Goal: Information Seeking & Learning: Learn about a topic

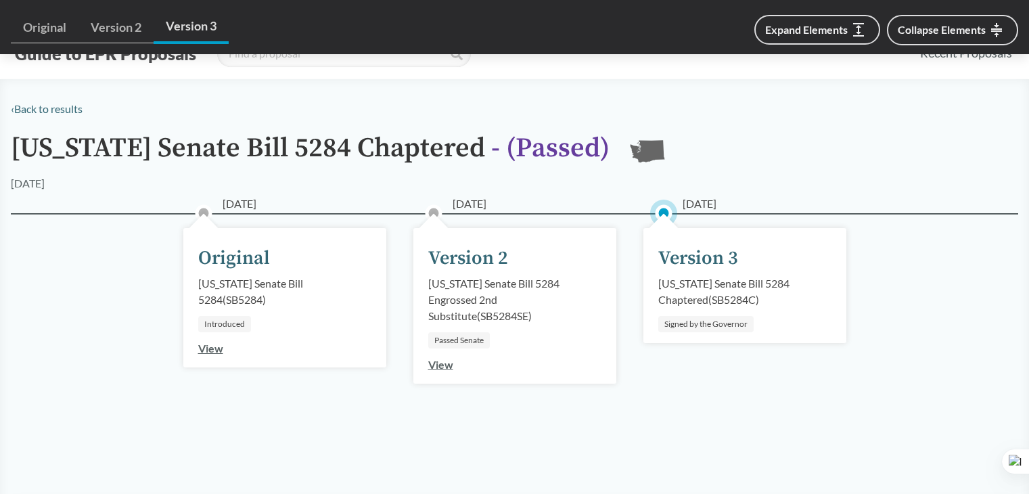
scroll to position [1374, 0]
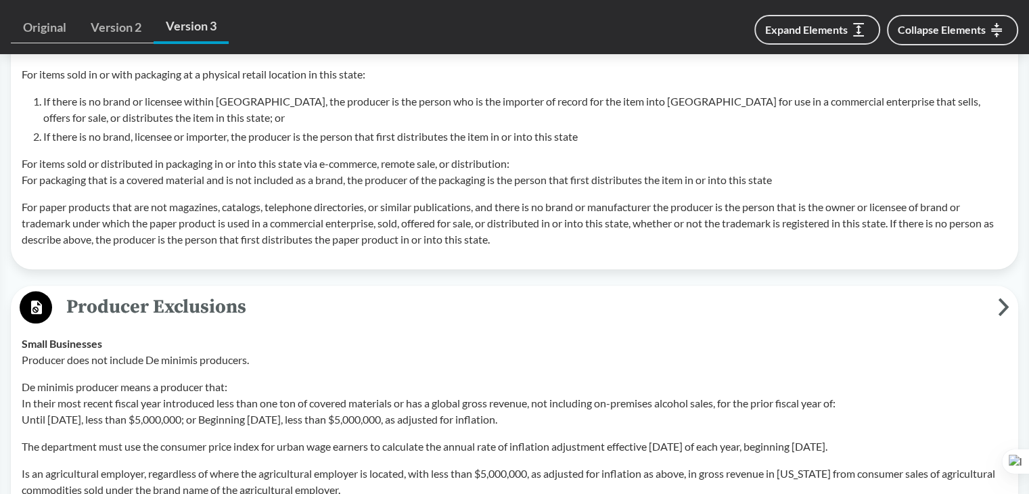
click at [231, 319] on span "Producer Exclusions" at bounding box center [524, 306] width 945 height 30
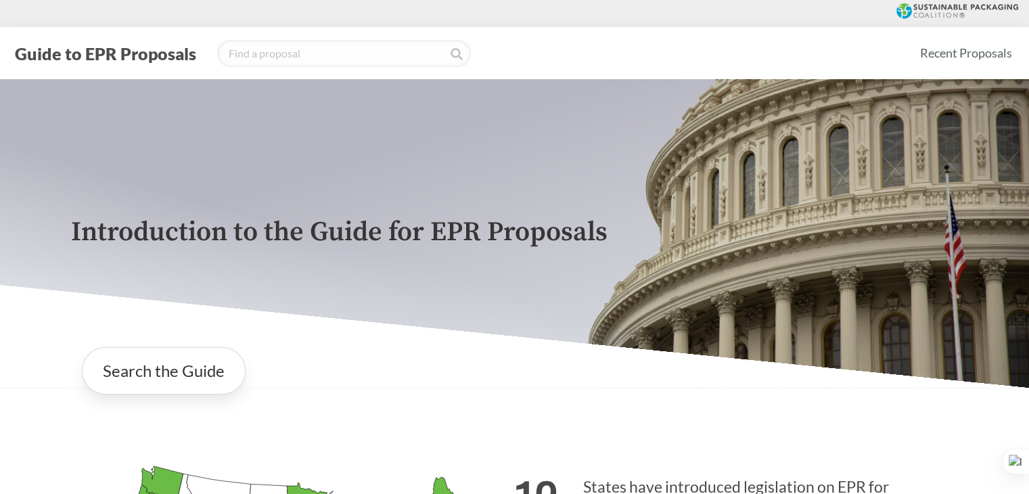
click at [943, 10] on icon at bounding box center [957, 11] width 122 height 16
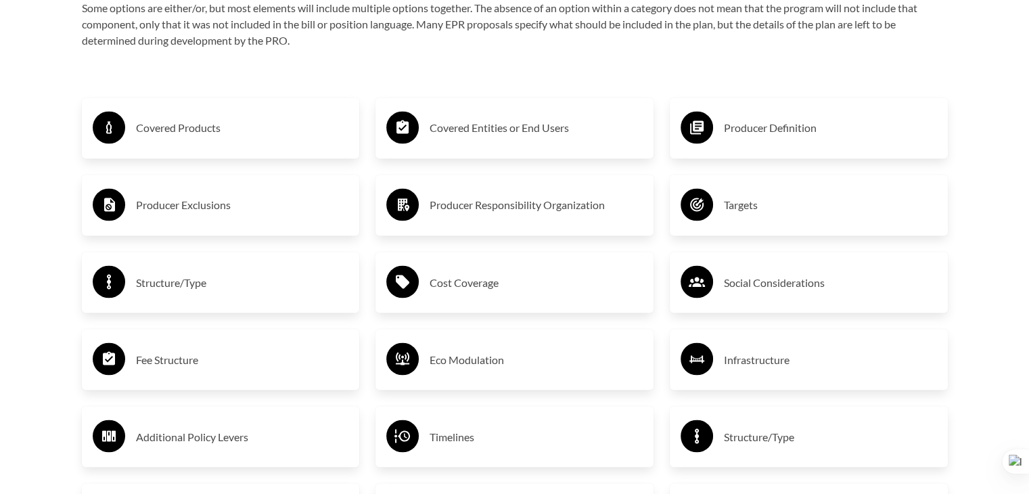
scroll to position [2299, 0]
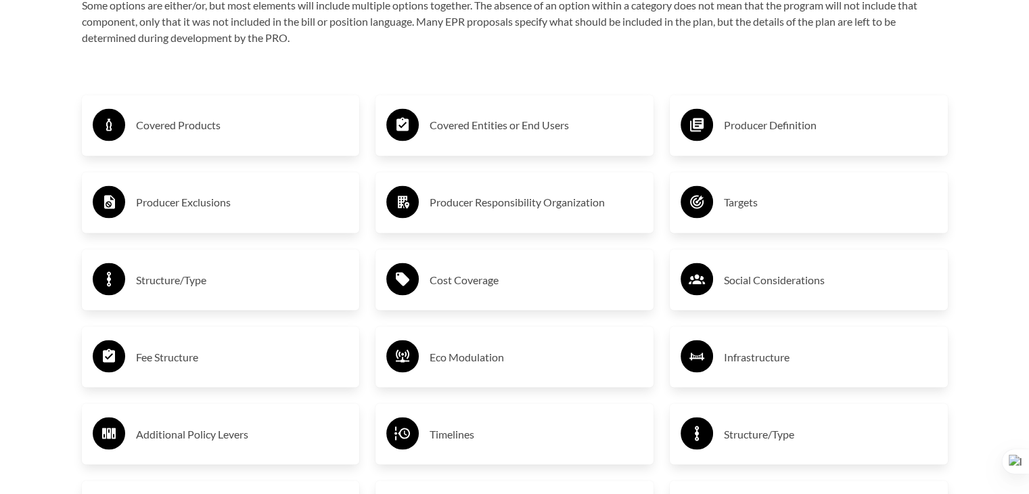
click at [468, 285] on h3 "Cost Coverage" at bounding box center [535, 279] width 213 height 22
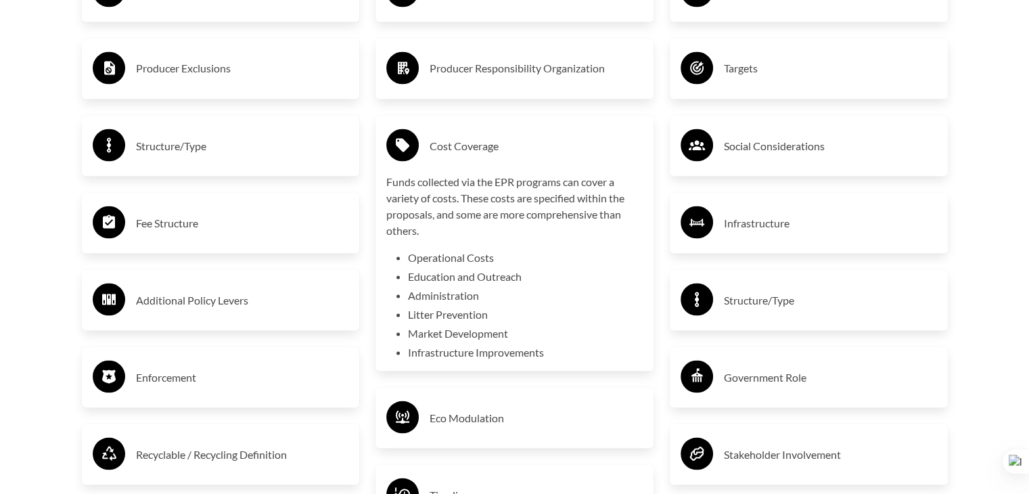
scroll to position [2435, 0]
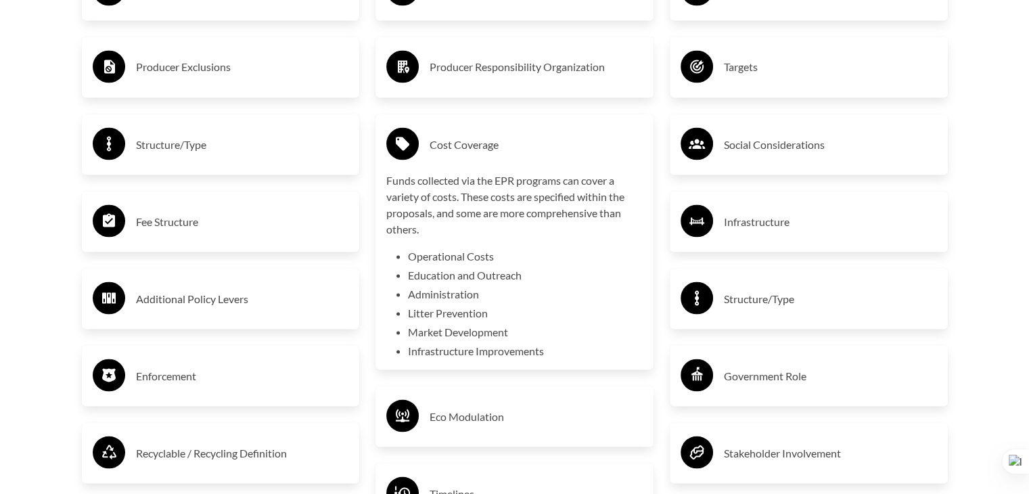
click at [229, 145] on h3 "Structure/Type" at bounding box center [242, 144] width 213 height 22
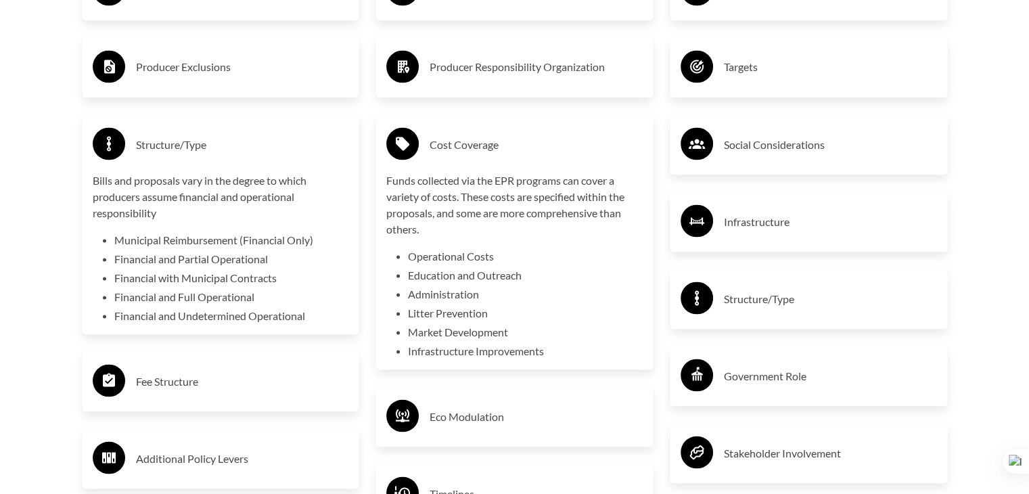
click at [492, 34] on div "Covered Entities or End Users Producer Responsibility Organization Cost Coverag…" at bounding box center [514, 318] width 294 height 767
click at [477, 49] on div "Producer Responsibility Organization" at bounding box center [514, 66] width 256 height 39
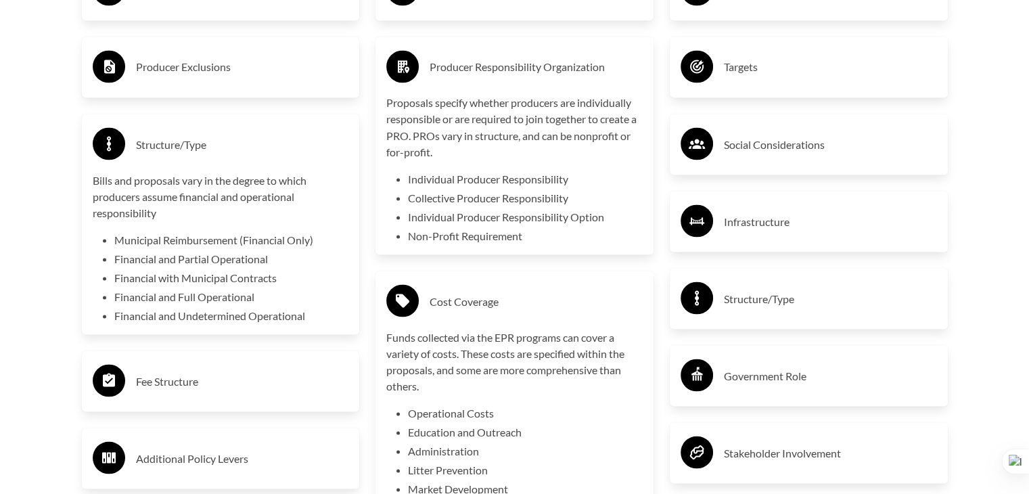
click at [338, 57] on h3 "Producer Exclusions" at bounding box center [242, 67] width 213 height 22
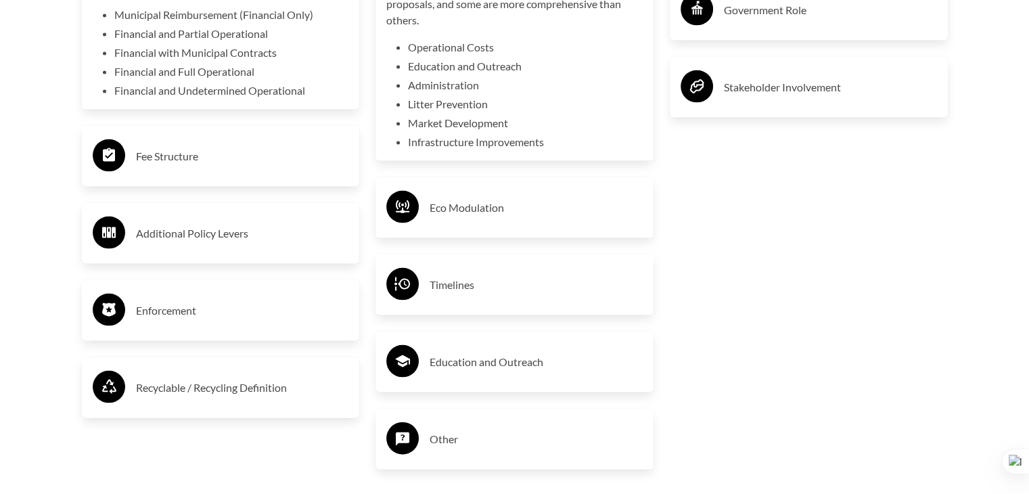
scroll to position [2841, 0]
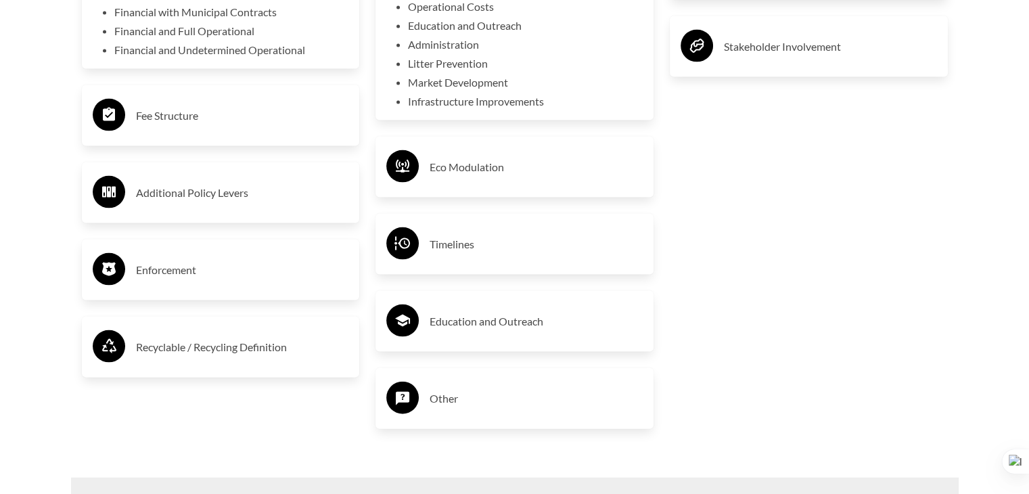
click at [169, 202] on h3 "Additional Policy Levers" at bounding box center [242, 193] width 213 height 22
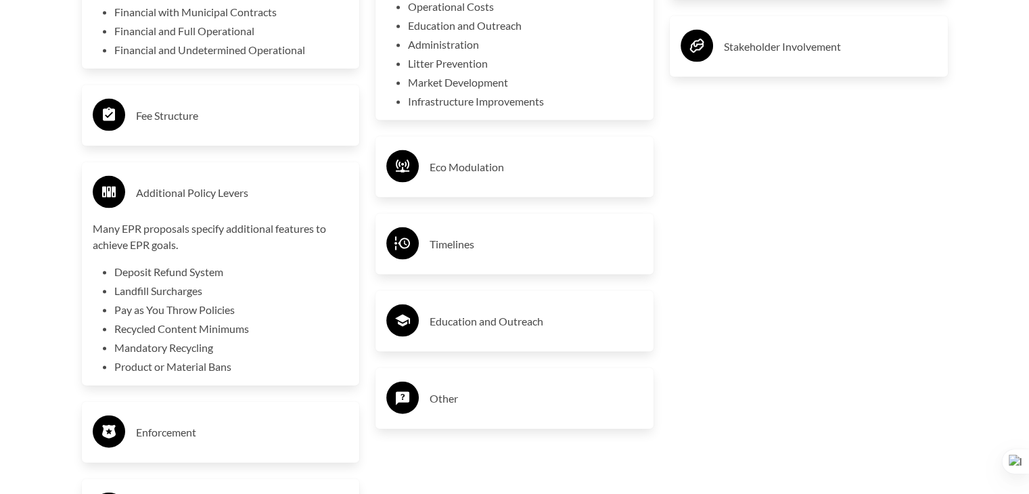
click at [381, 139] on div "Eco Modulation" at bounding box center [514, 167] width 278 height 61
click at [214, 101] on div "Fee Structure" at bounding box center [221, 115] width 256 height 39
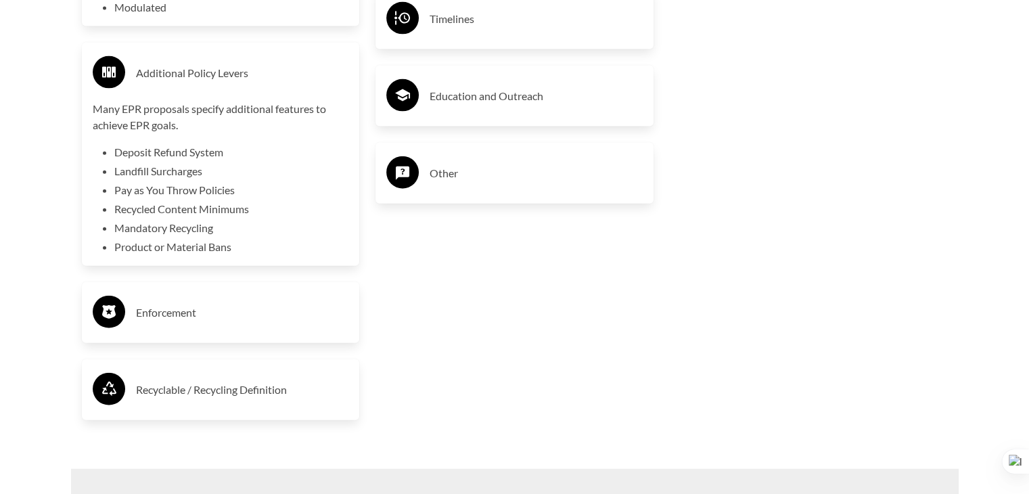
scroll to position [3179, 0]
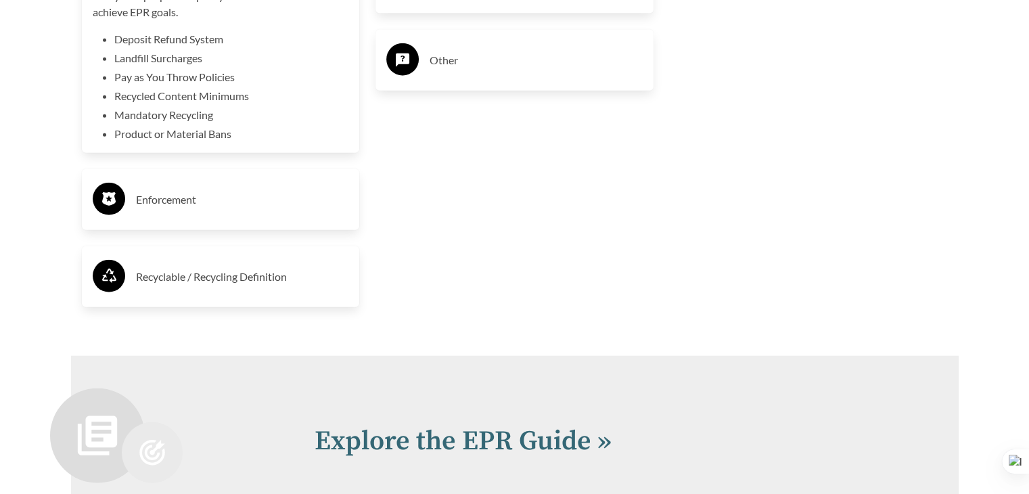
click at [162, 193] on h3 "Enforcement" at bounding box center [242, 200] width 213 height 22
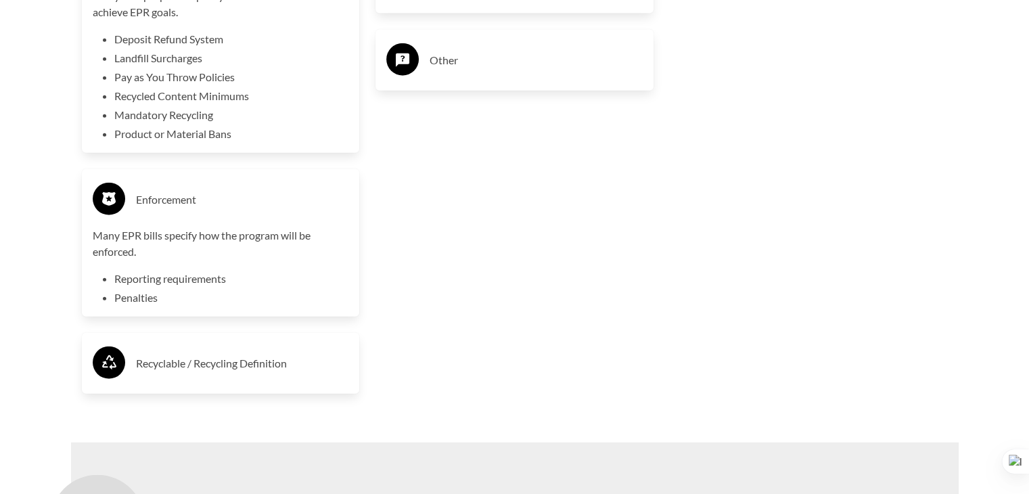
click at [145, 300] on li "Penalties" at bounding box center [231, 297] width 235 height 16
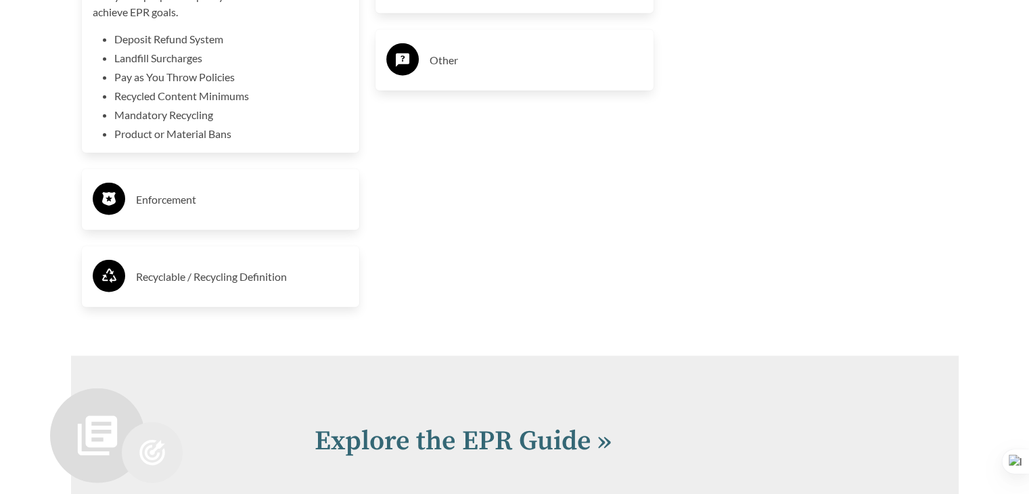
click at [250, 189] on h3 "Enforcement" at bounding box center [242, 200] width 213 height 22
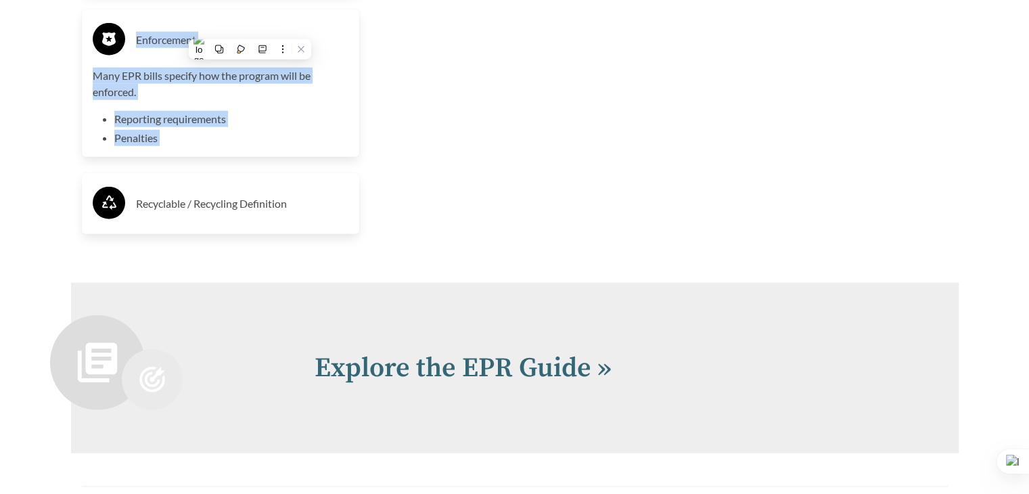
scroll to position [3517, 0]
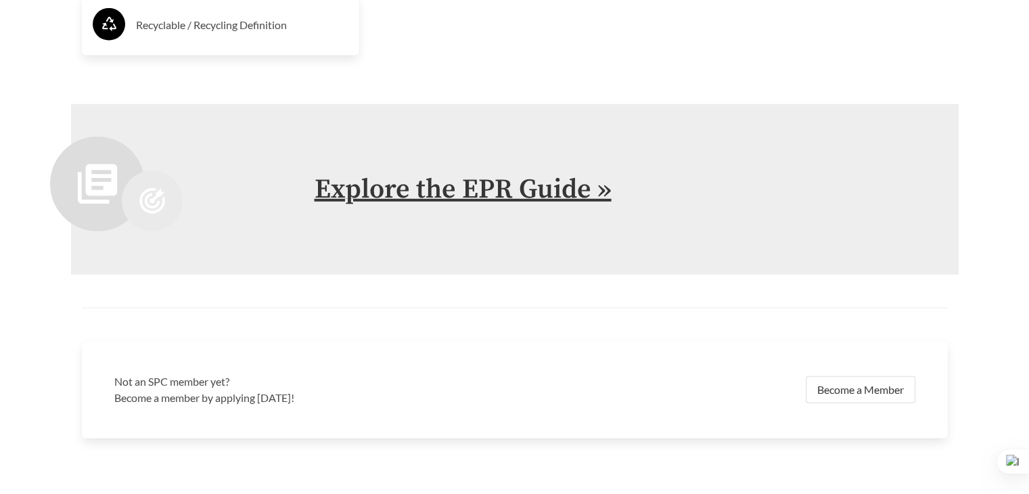
click at [526, 189] on link "Explore the EPR Guide »" at bounding box center [462, 189] width 297 height 34
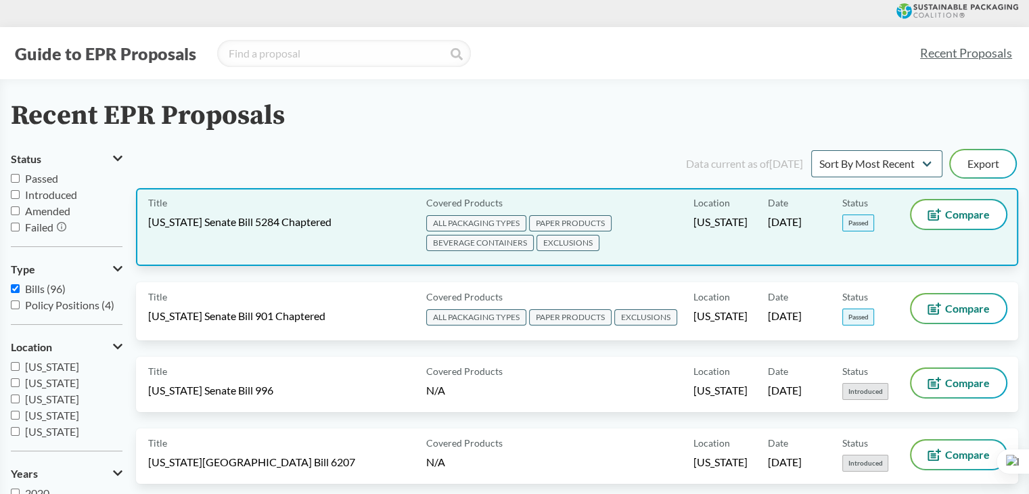
click at [292, 257] on div "Title Washington Senate Bill 5284 Chaptered Covered Products ALL PACKAGING TYPE…" at bounding box center [577, 227] width 882 height 78
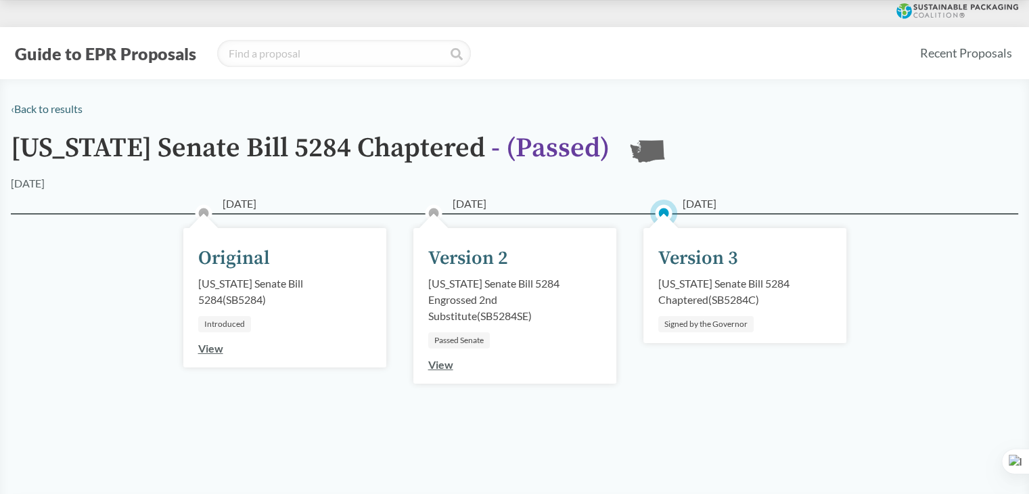
click at [438, 363] on link "View" at bounding box center [440, 364] width 25 height 13
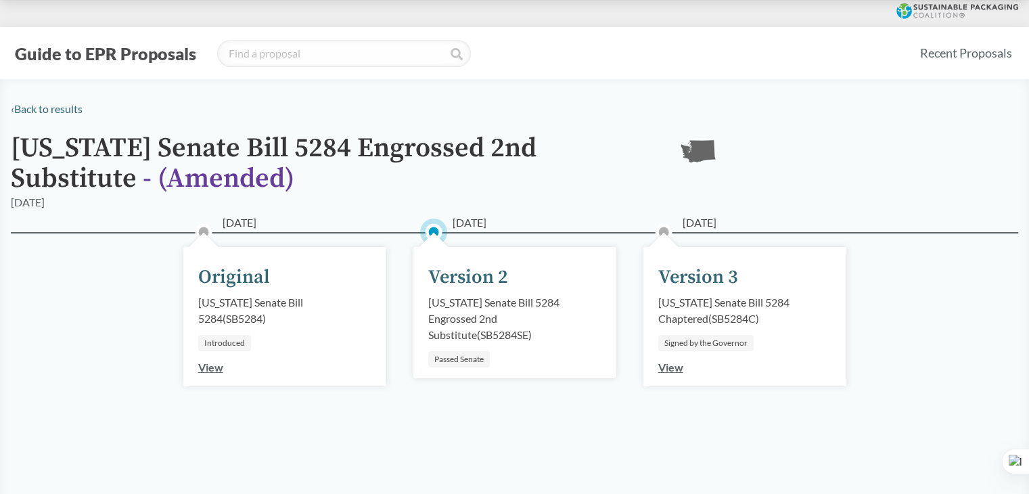
click at [666, 369] on link "View" at bounding box center [670, 366] width 25 height 13
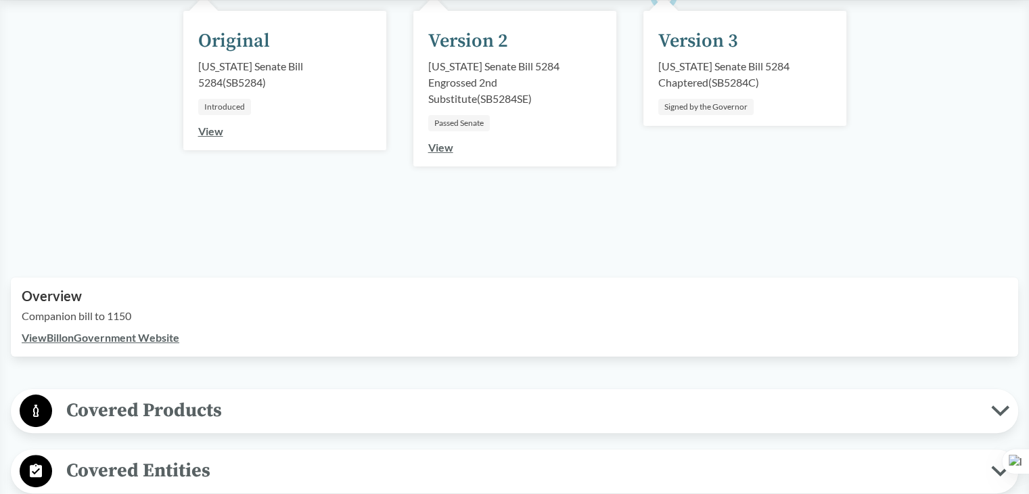
scroll to position [338, 0]
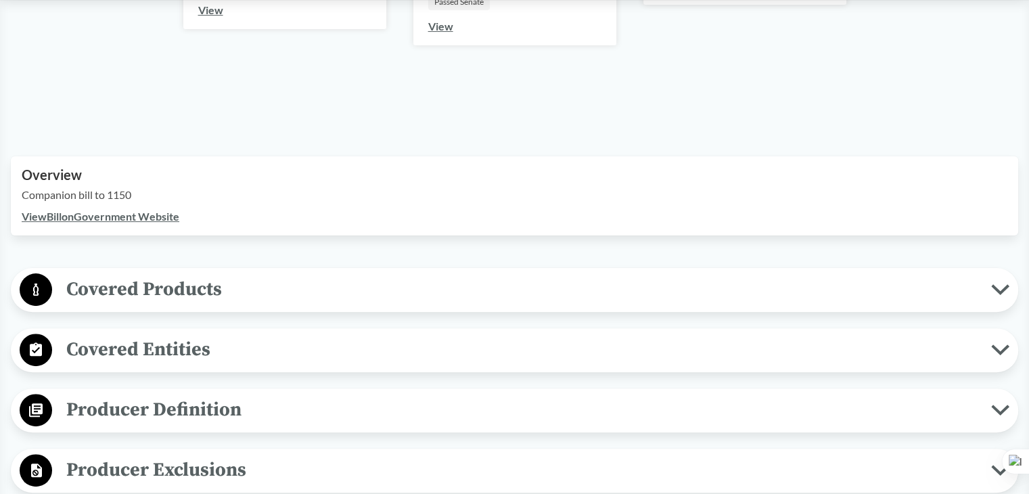
click at [172, 216] on link "View Bill on Government Website" at bounding box center [101, 216] width 158 height 13
click at [296, 296] on span "Covered Products" at bounding box center [521, 289] width 939 height 30
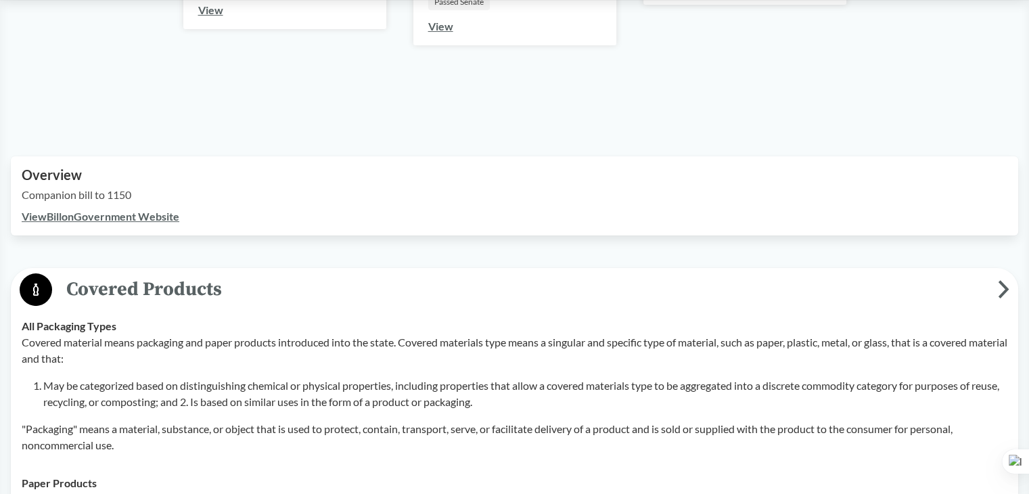
click at [298, 294] on span "Covered Products" at bounding box center [524, 289] width 945 height 30
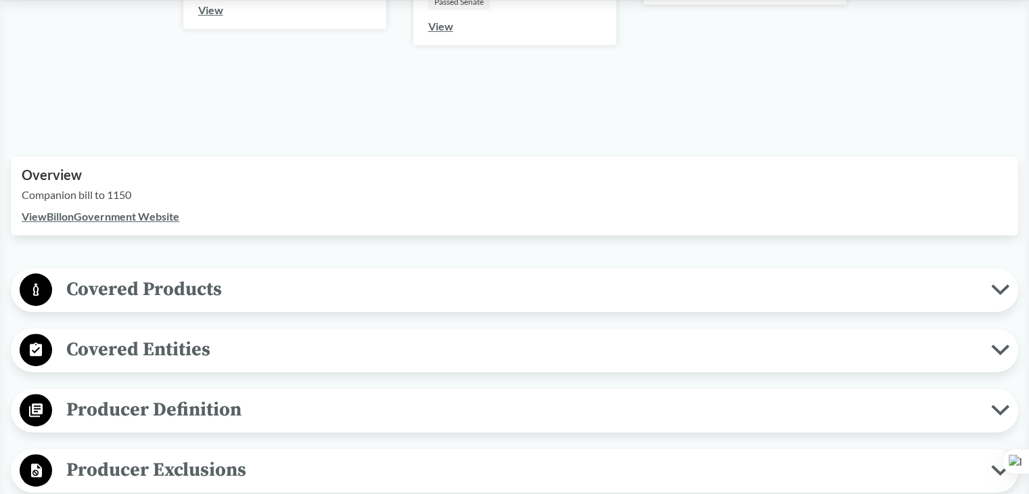
click at [144, 274] on span "Covered Products" at bounding box center [521, 289] width 939 height 30
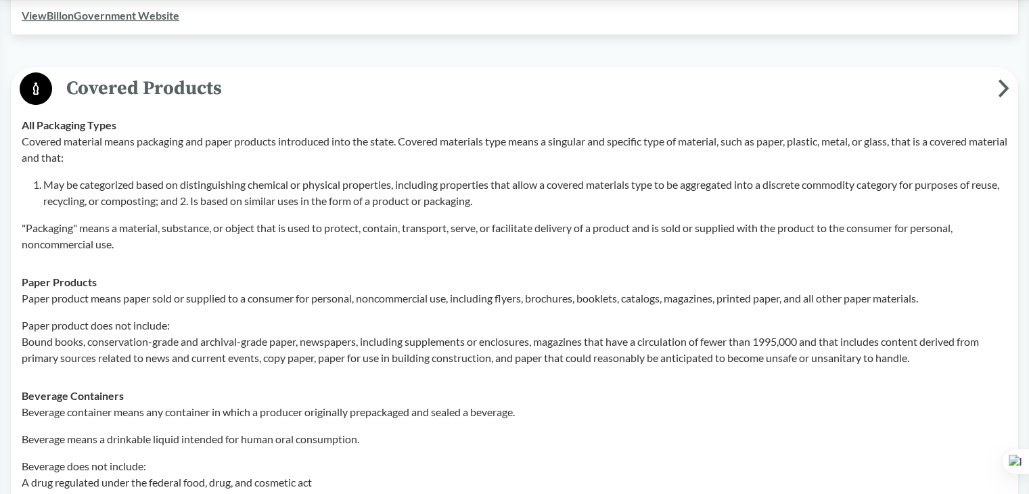
scroll to position [541, 0]
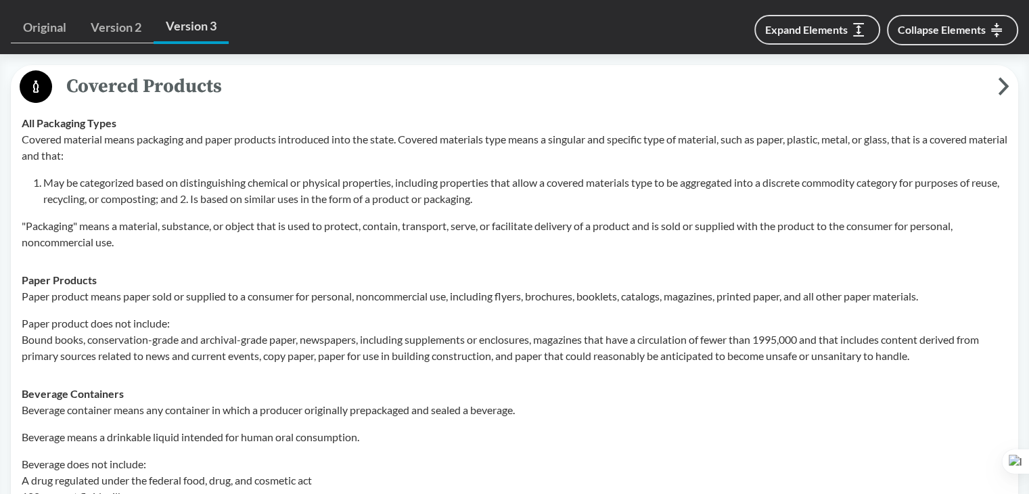
click at [216, 87] on span "Covered Products" at bounding box center [524, 86] width 945 height 30
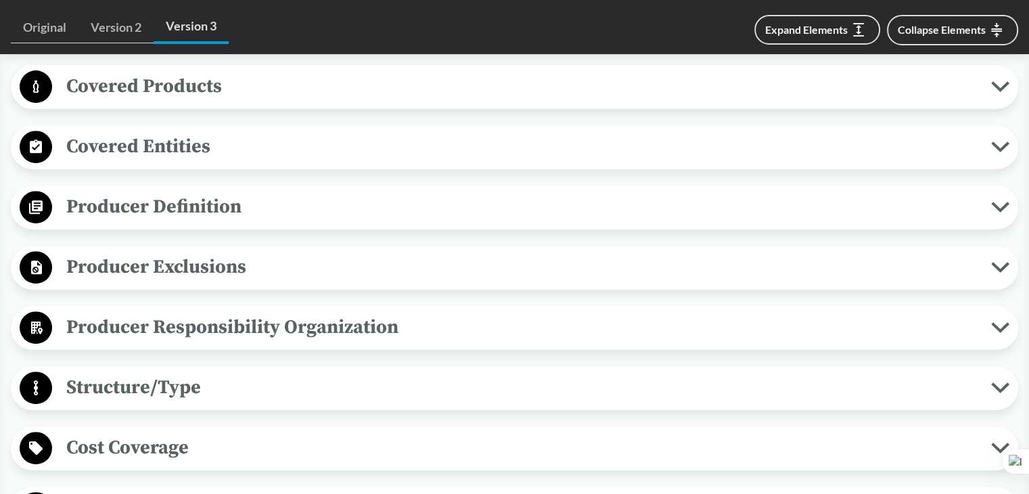
drag, startPoint x: 212, startPoint y: 258, endPoint x: 200, endPoint y: 183, distance: 75.4
click at [212, 246] on div "Producer Exclusions Small Businesses Producer does not include De minimis produ…" at bounding box center [514, 268] width 1007 height 44
click at [203, 323] on span "Producer Responsibility Organization" at bounding box center [521, 327] width 939 height 30
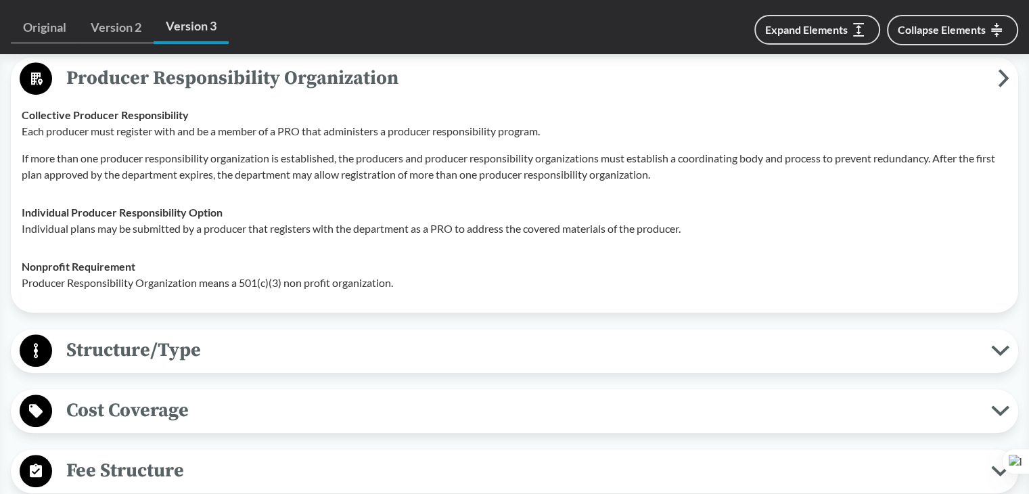
scroll to position [879, 0]
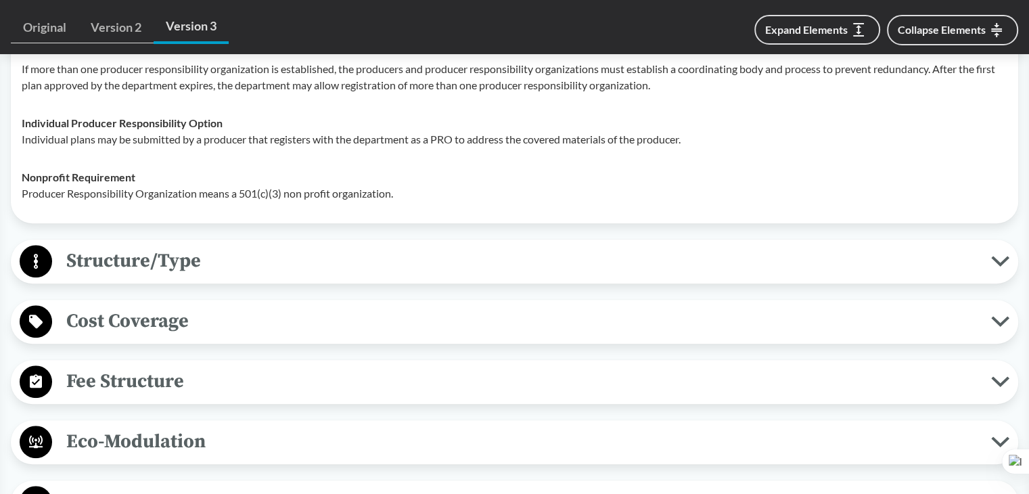
click at [165, 274] on span "Structure/Type" at bounding box center [521, 261] width 939 height 30
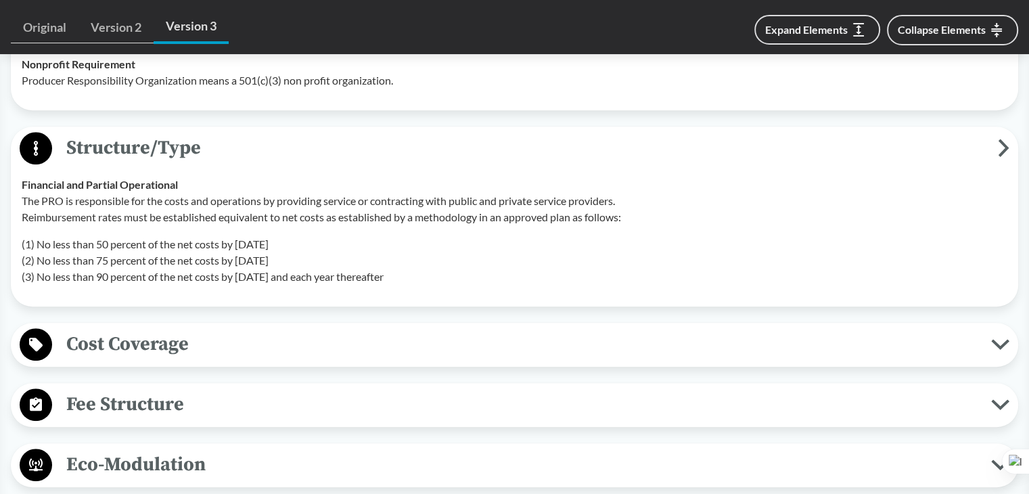
scroll to position [1014, 0]
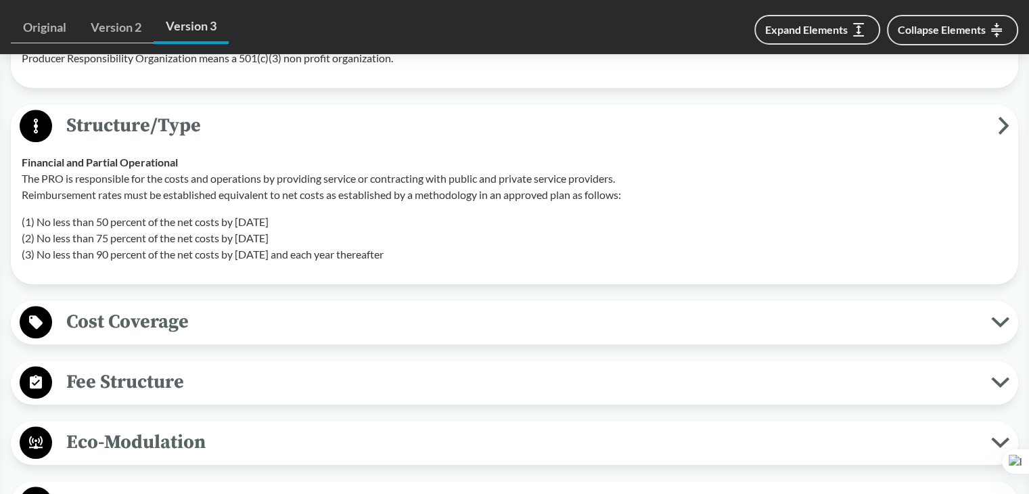
click at [162, 314] on span "Cost Coverage" at bounding box center [521, 321] width 939 height 30
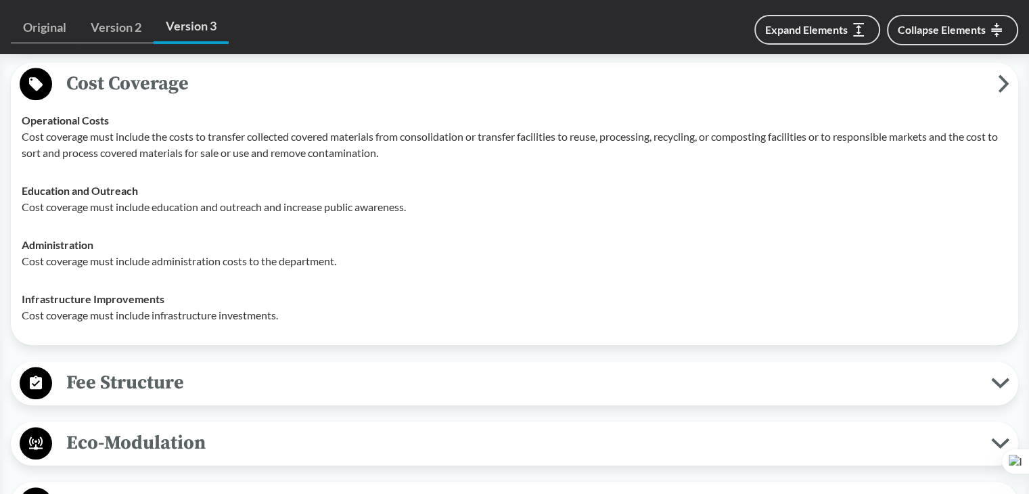
scroll to position [1285, 0]
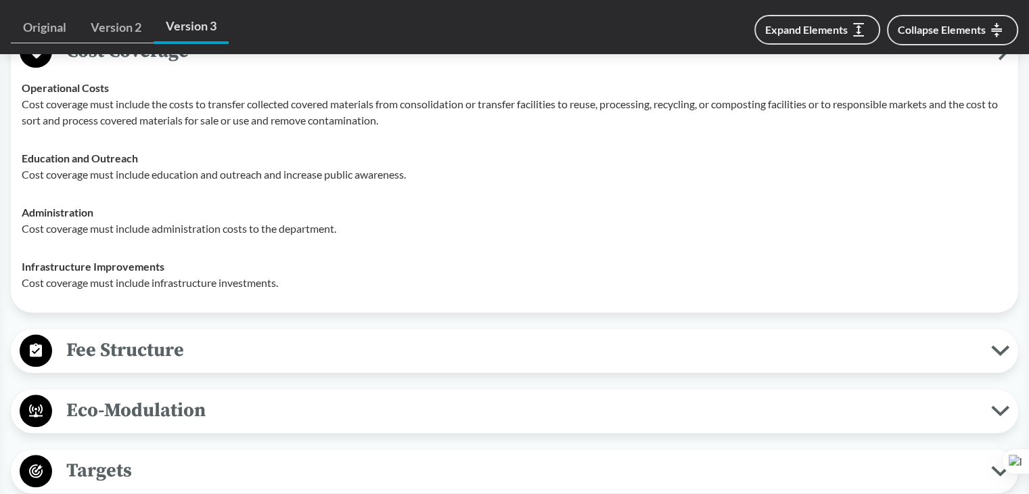
click at [156, 349] on span "Fee Structure" at bounding box center [521, 350] width 939 height 30
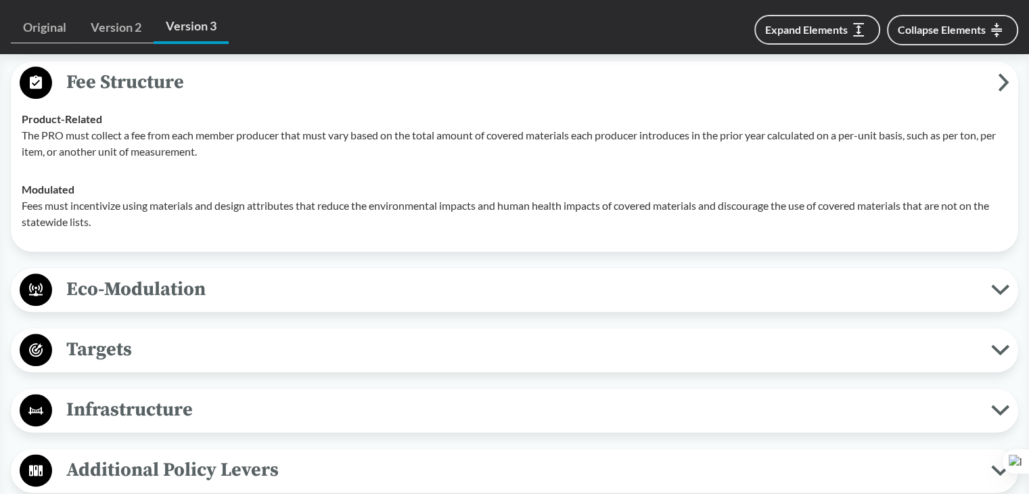
scroll to position [1556, 0]
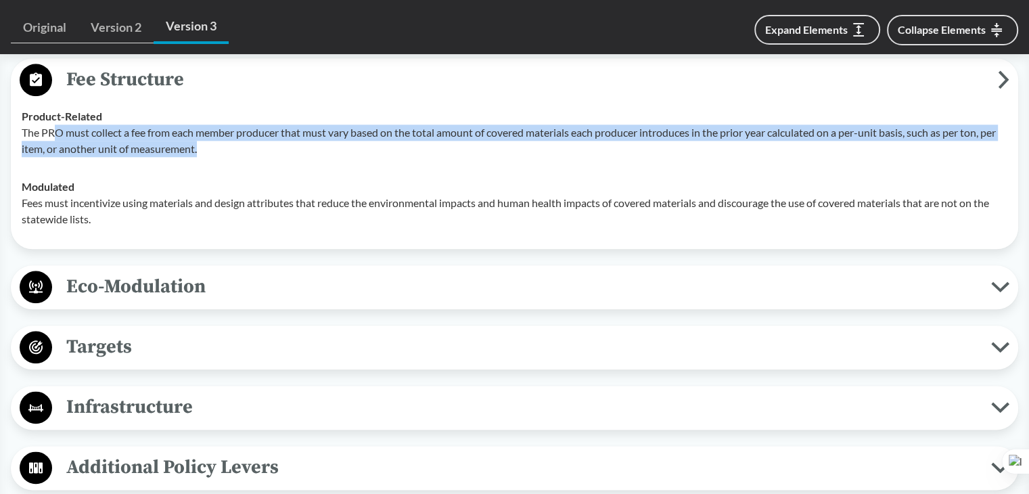
drag, startPoint x: 52, startPoint y: 133, endPoint x: 391, endPoint y: 147, distance: 339.1
click at [391, 147] on p "The PRO must collect a fee from each member producer that must vary based on th…" at bounding box center [514, 140] width 985 height 32
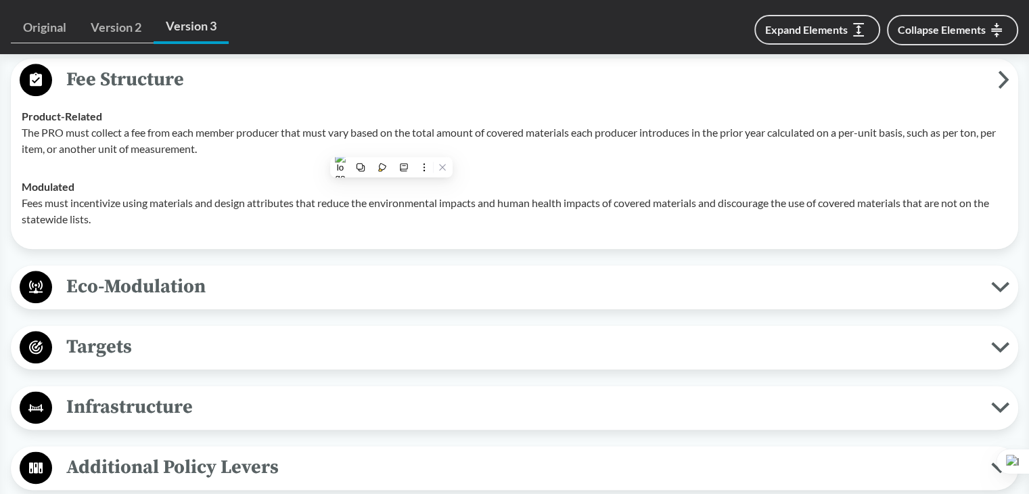
click at [242, 252] on div "Covered Products All Packaging Types Covered material means packaging and paper…" at bounding box center [514, 10] width 1007 height 1921
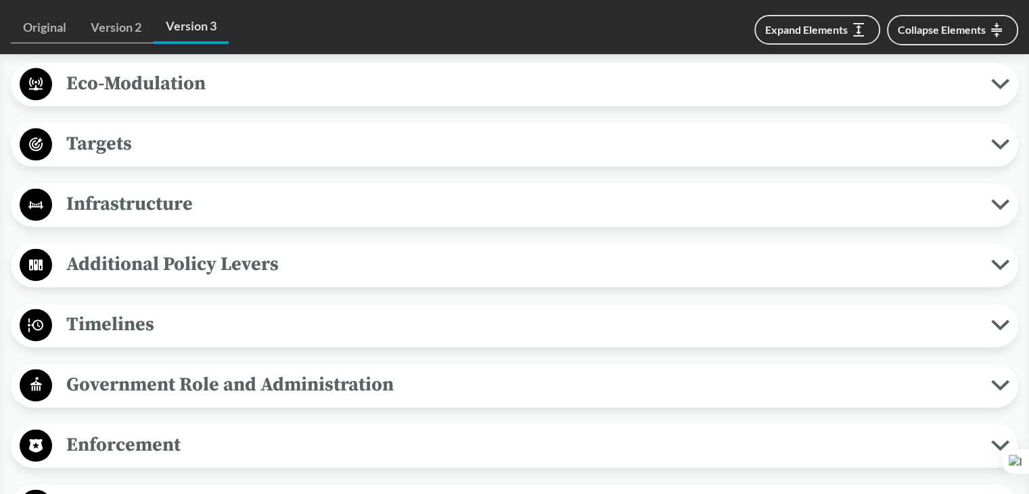
click at [156, 320] on span "Timelines" at bounding box center [521, 324] width 939 height 30
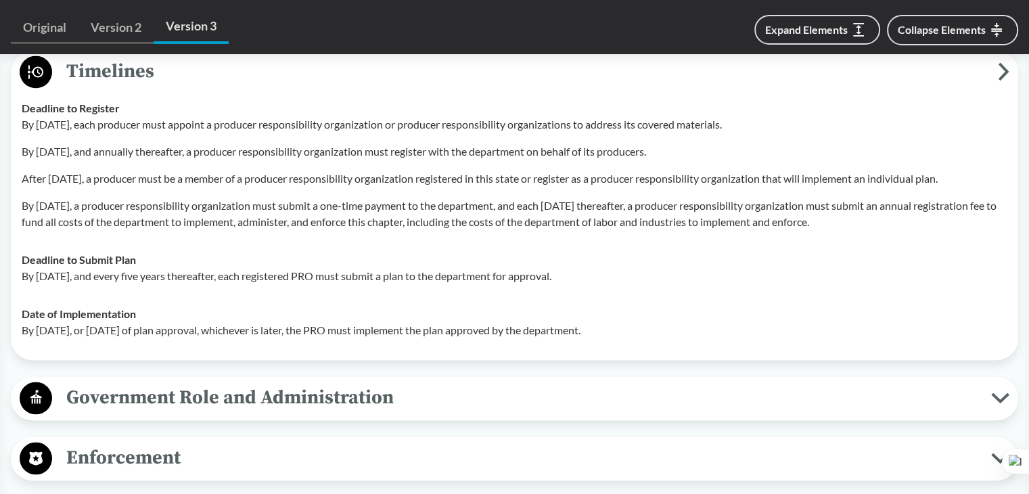
scroll to position [2029, 0]
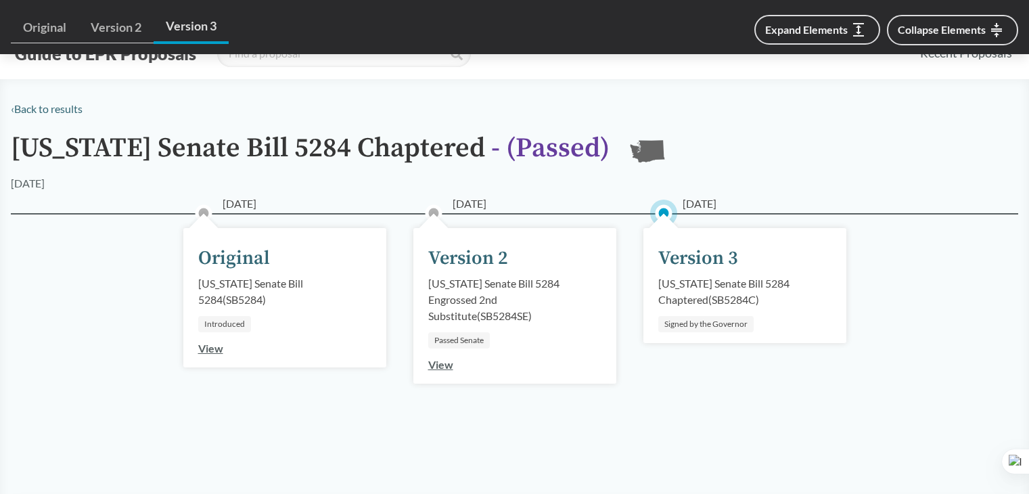
scroll to position [1374, 0]
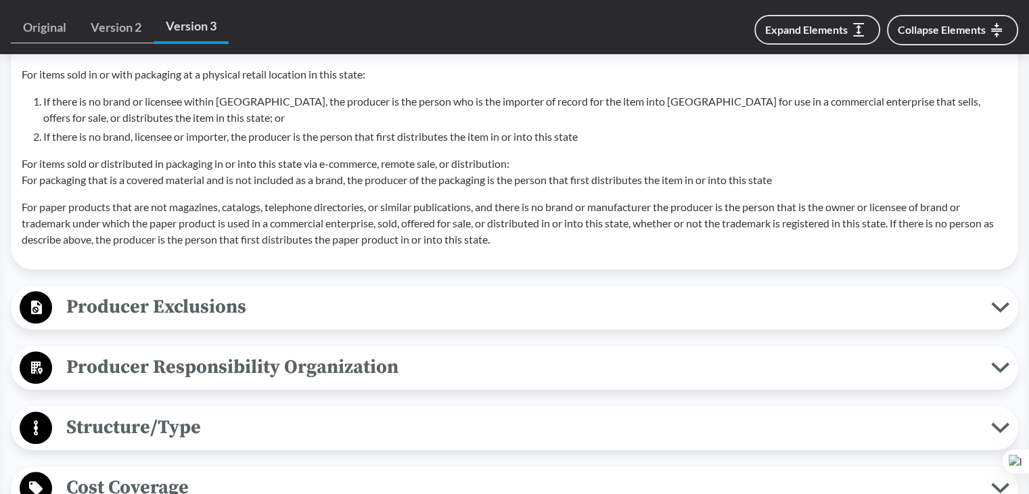
click at [262, 298] on span "Producer Exclusions" at bounding box center [521, 306] width 939 height 30
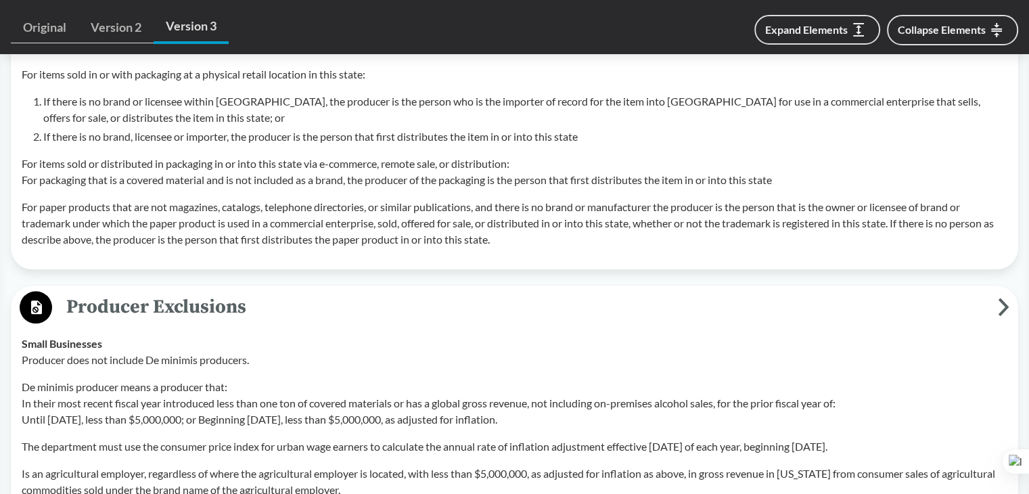
click at [256, 306] on span "Producer Exclusions" at bounding box center [524, 306] width 945 height 30
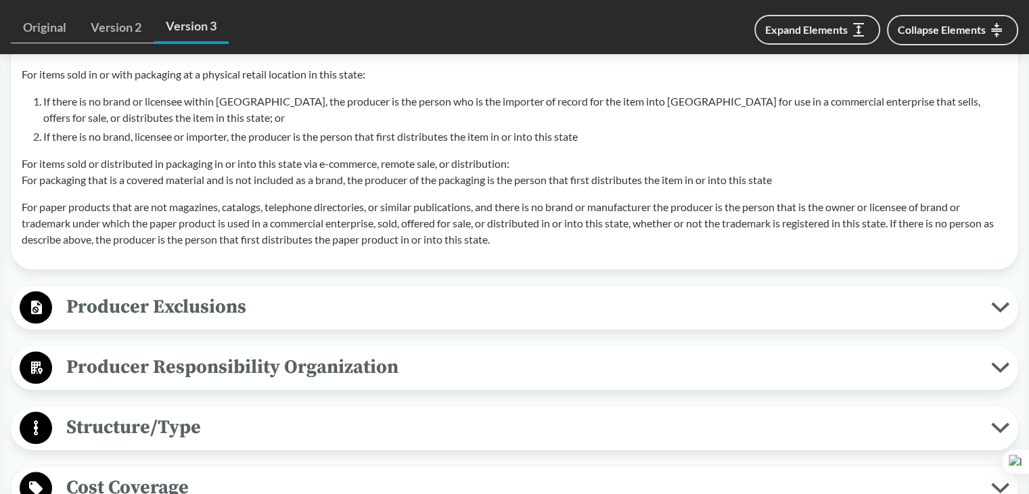
click at [291, 317] on span "Producer Exclusions" at bounding box center [521, 306] width 939 height 30
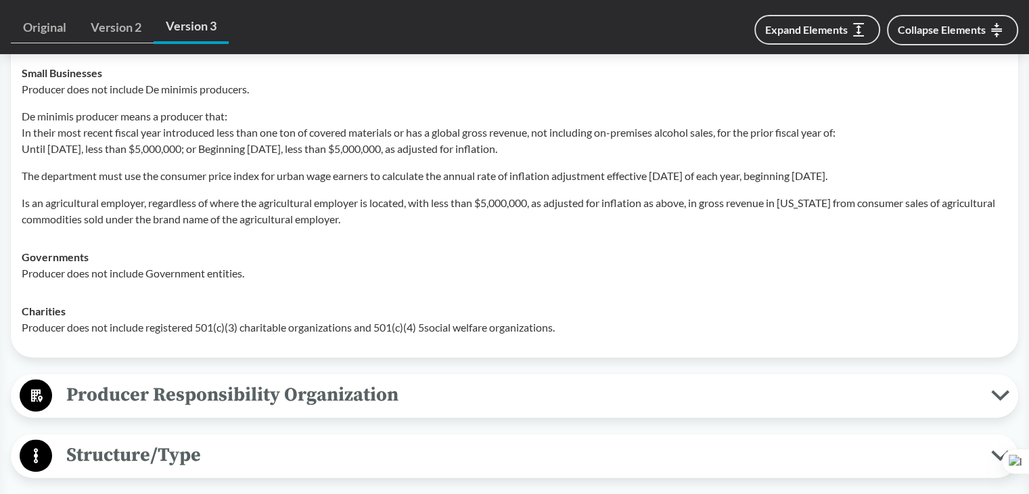
click at [124, 396] on span "Producer Responsibility Organization" at bounding box center [521, 394] width 939 height 30
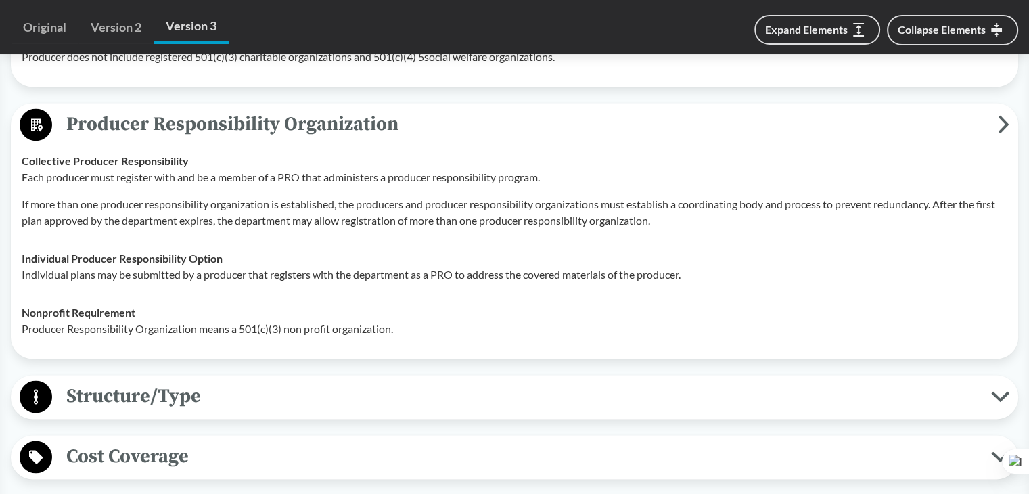
click at [129, 388] on span "Structure/Type" at bounding box center [521, 396] width 939 height 30
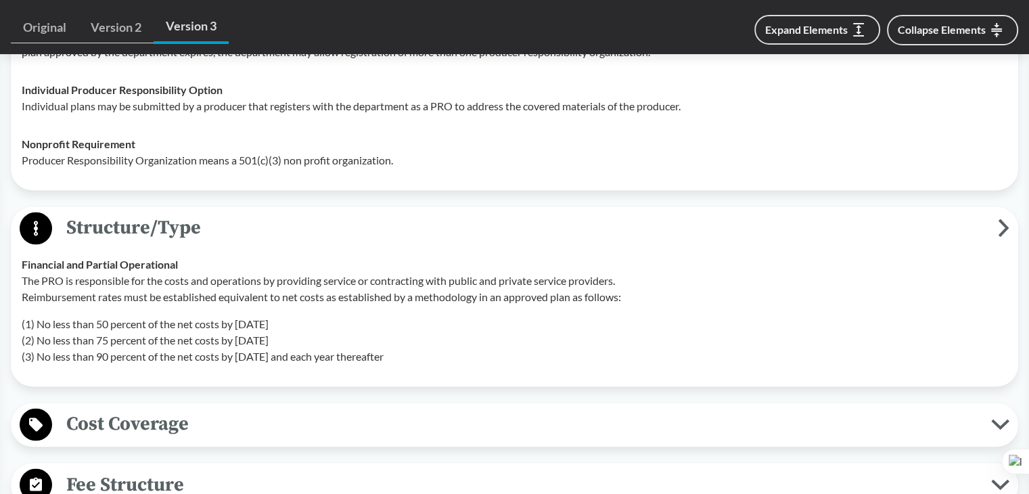
scroll to position [2253, 0]
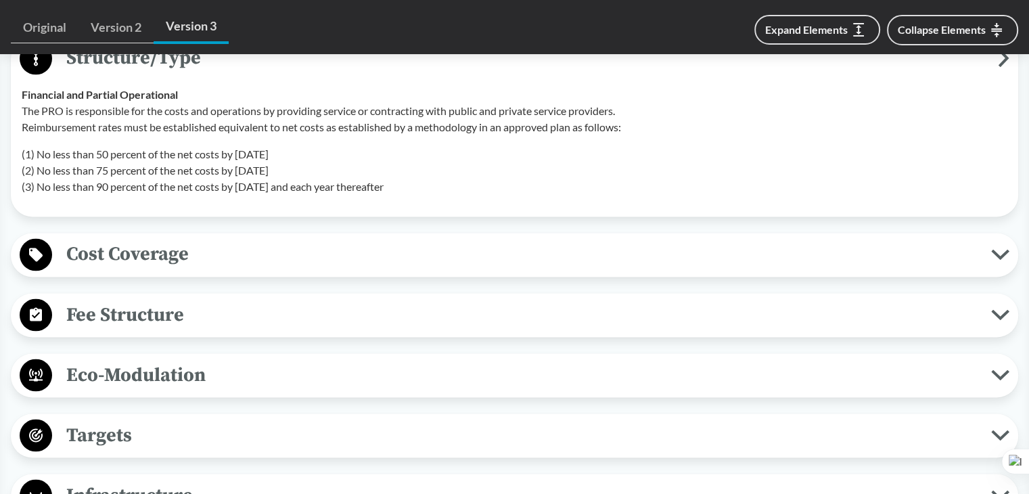
click at [146, 262] on span "Cost Coverage" at bounding box center [521, 254] width 939 height 30
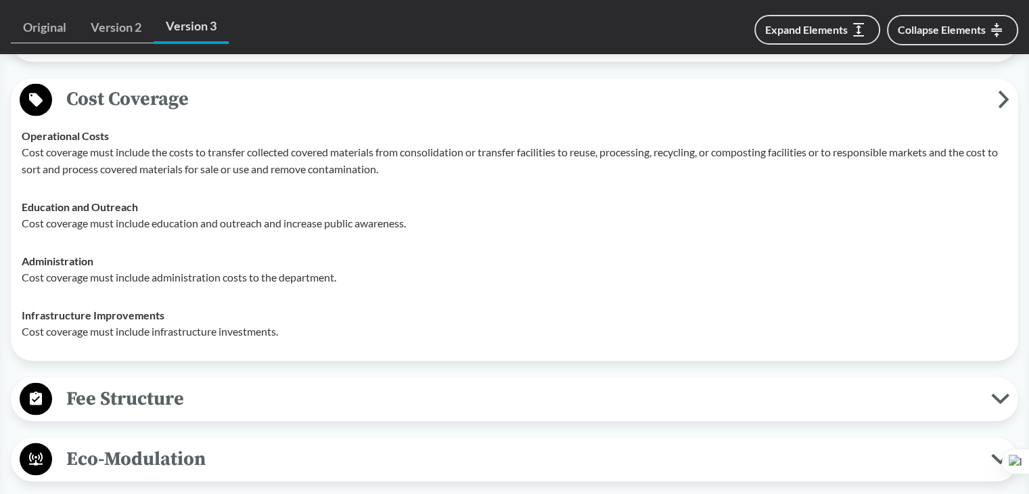
scroll to position [2523, 0]
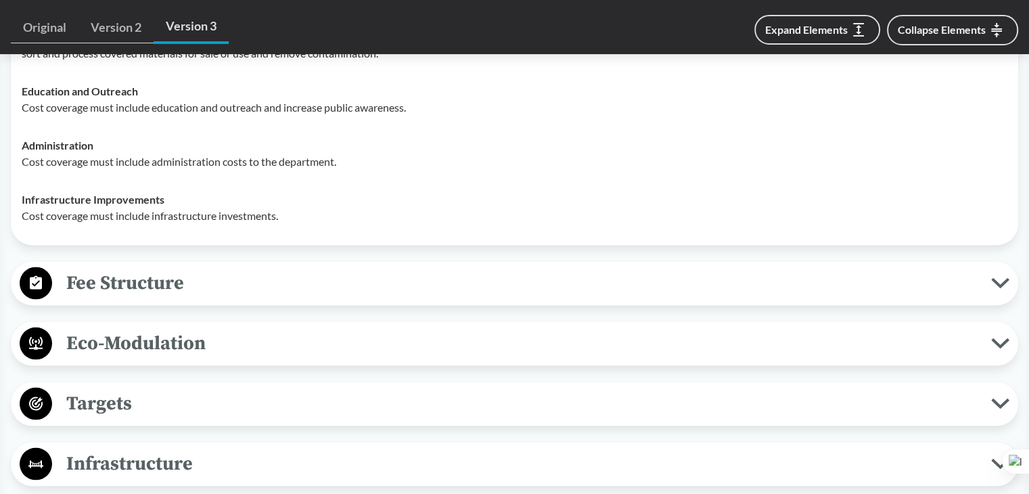
click at [108, 290] on span "Fee Structure" at bounding box center [521, 282] width 939 height 30
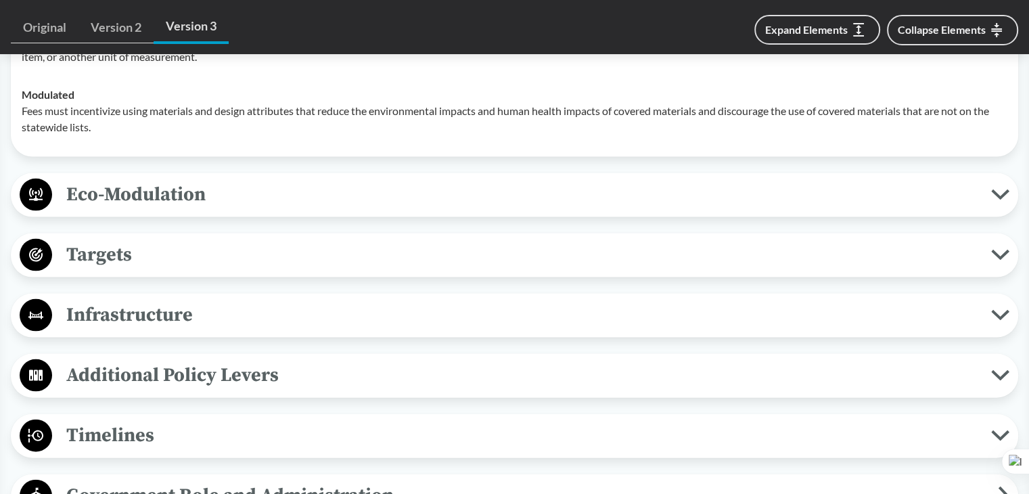
scroll to position [2929, 0]
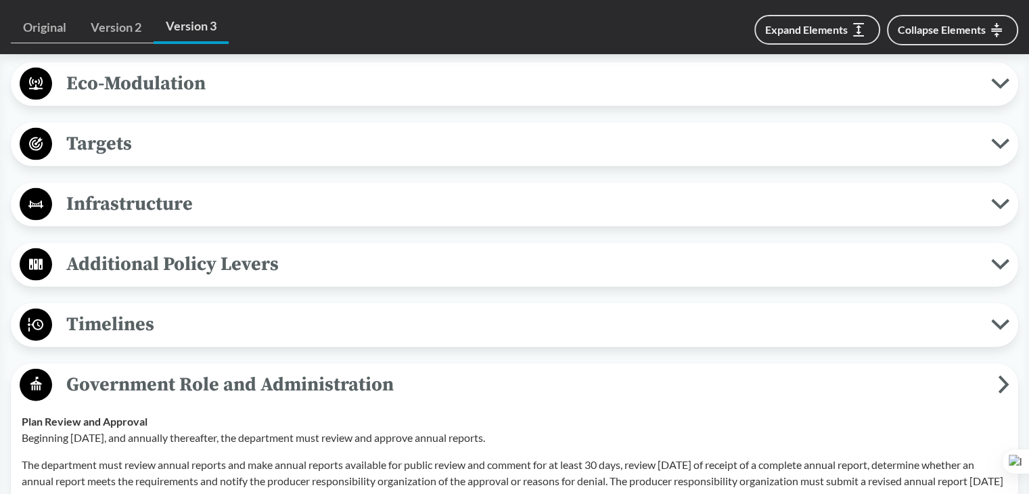
click at [122, 325] on span "Timelines" at bounding box center [521, 324] width 939 height 30
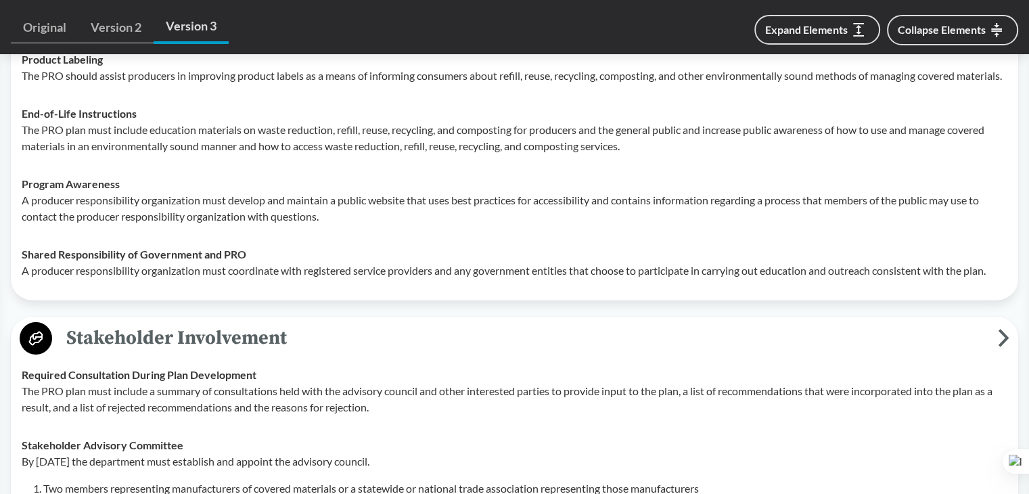
scroll to position [4620, 0]
